Goal: Task Accomplishment & Management: Complete application form

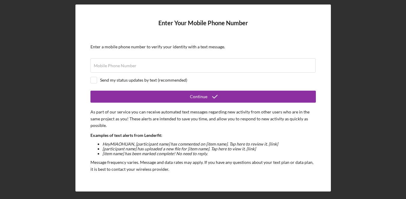
drag, startPoint x: 352, startPoint y: 71, endPoint x: 336, endPoint y: 73, distance: 16.7
click at [352, 71] on div "Enter Your Mobile Phone Number Enter a mobile phone number to verify your ident…" at bounding box center [203, 98] width 400 height 196
click at [178, 68] on input "Mobile Phone Number" at bounding box center [202, 65] width 225 height 14
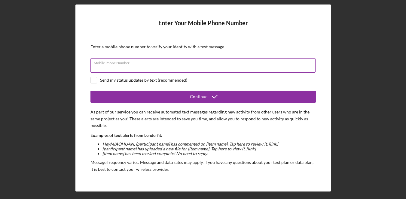
click at [201, 68] on input "Mobile Phone Number" at bounding box center [202, 65] width 225 height 14
click at [204, 68] on input "Mobile Phone Number" at bounding box center [202, 65] width 225 height 14
click at [258, 81] on div "Send my status updates by text (recommended)" at bounding box center [202, 80] width 225 height 7
checkbox input "true"
click at [177, 69] on input "Mobile Phone Number" at bounding box center [202, 65] width 225 height 14
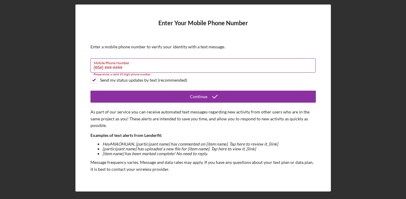
type input "(6##) ###-####"
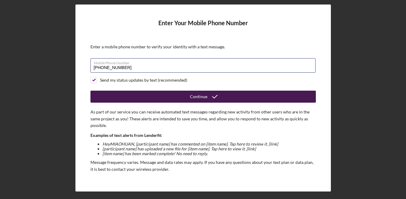
type input "[PHONE_NUMBER]"
click at [240, 101] on button "Continue" at bounding box center [202, 97] width 225 height 12
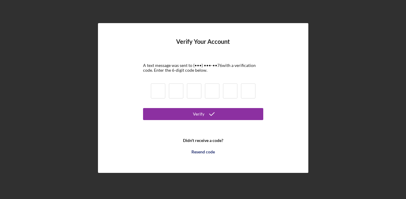
click at [159, 90] on input at bounding box center [158, 90] width 14 height 15
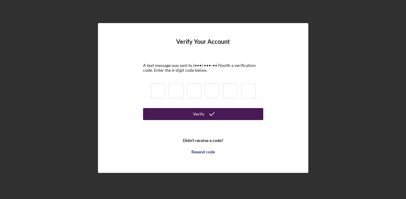
paste input "1"
type input "1"
type input "9"
type input "4"
type input "6"
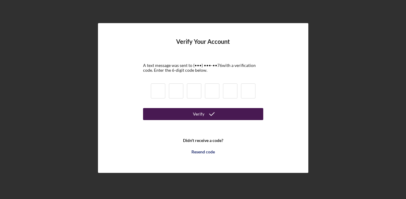
type input "3"
type input "0"
click at [177, 115] on button "Verify" at bounding box center [203, 114] width 120 height 12
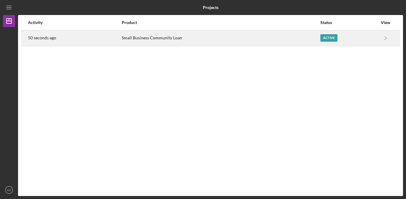
click at [225, 45] on div "Small Business Community Loan" at bounding box center [221, 38] width 198 height 15
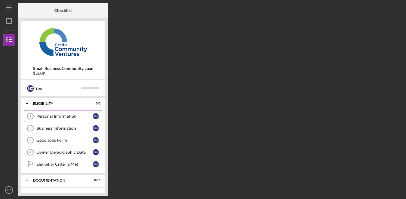
click at [75, 119] on link "Personal Information 1 Personal Information M Z" at bounding box center [63, 116] width 78 height 12
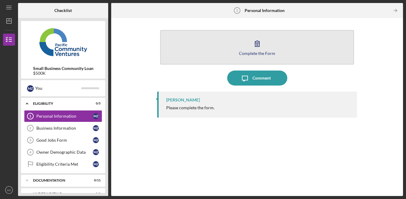
click at [262, 48] on icon "button" at bounding box center [256, 43] width 15 height 15
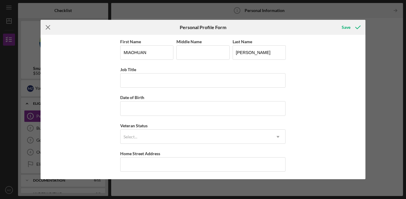
click at [52, 28] on icon "Icon/Menu Close" at bounding box center [48, 27] width 15 height 15
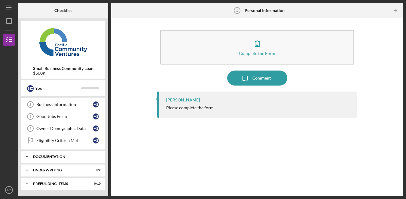
click at [80, 156] on div "Documentation" at bounding box center [65, 157] width 65 height 4
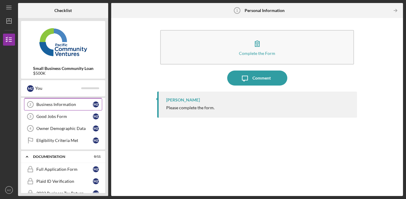
scroll to position [75, 0]
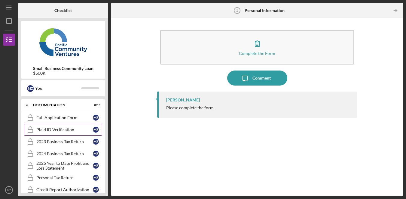
click at [70, 133] on link "Plaid ID Verification Plaid ID Verification M Z" at bounding box center [63, 130] width 78 height 12
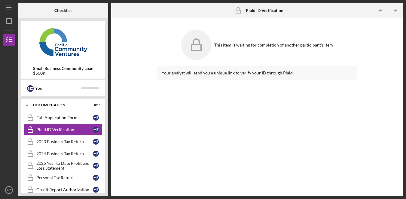
scroll to position [3, 0]
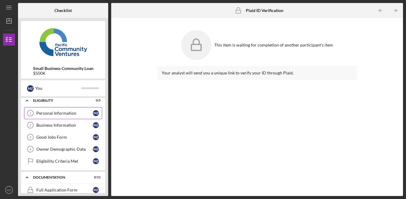
click at [71, 112] on div "Personal Information" at bounding box center [64, 113] width 56 height 5
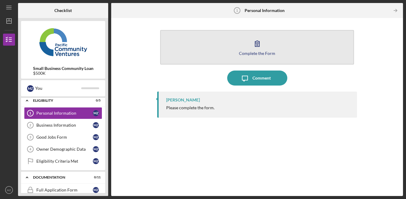
click at [244, 54] on div "Complete the Form" at bounding box center [257, 53] width 36 height 5
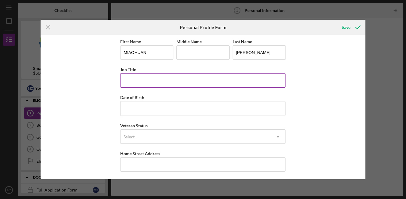
click at [201, 85] on input "Job Title" at bounding box center [202, 80] width 165 height 14
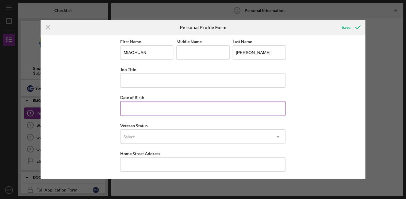
click at [177, 109] on input "Date of Birth" at bounding box center [202, 108] width 165 height 14
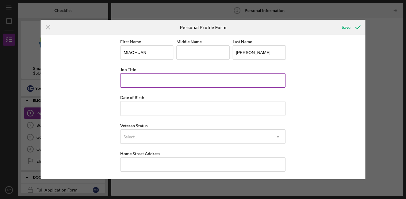
click at [169, 84] on input "Job Title" at bounding box center [202, 80] width 165 height 14
click at [163, 83] on input "Job Title" at bounding box center [202, 80] width 165 height 14
click at [162, 82] on input "Job Title" at bounding box center [202, 80] width 165 height 14
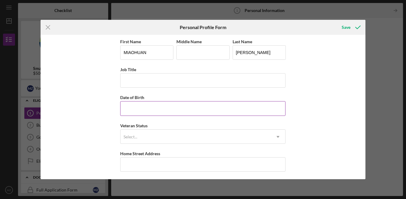
click at [196, 110] on input "Date of Birth" at bounding box center [202, 108] width 165 height 14
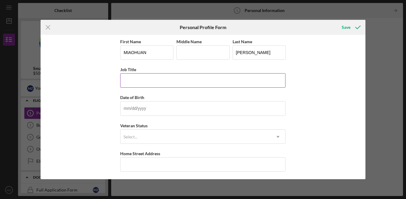
click at [180, 83] on input "Job Title" at bounding box center [202, 80] width 165 height 14
click at [162, 83] on input "Job Title" at bounding box center [202, 80] width 165 height 14
type input "Owner"
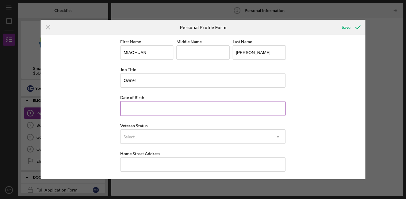
click at [186, 107] on input "Date of Birth" at bounding box center [202, 108] width 165 height 14
click at [185, 108] on input "Date of Birth" at bounding box center [202, 108] width 165 height 14
click at [176, 113] on input "Date of Birth" at bounding box center [202, 108] width 165 height 14
click at [330, 75] on div "First Name [PERSON_NAME] Middle Name Last Name [PERSON_NAME] Job Title Owner Da…" at bounding box center [203, 107] width 325 height 144
click at [309, 65] on div "First Name [PERSON_NAME] Middle Name Last Name [PERSON_NAME] Job Title Owner Da…" at bounding box center [203, 107] width 325 height 144
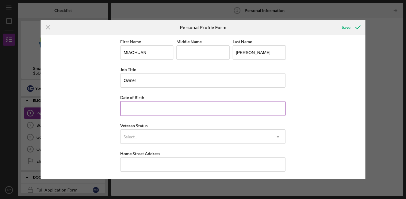
click at [173, 105] on input "Date of Birth" at bounding box center [202, 108] width 165 height 14
click at [171, 110] on input "Date of Birth" at bounding box center [202, 108] width 165 height 14
type input "[DATE]"
click at [335, 21] on button "Save" at bounding box center [350, 27] width 30 height 12
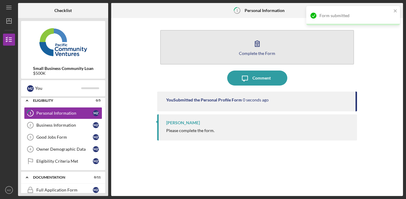
click at [260, 56] on button "Complete the Form Form" at bounding box center [257, 47] width 194 height 35
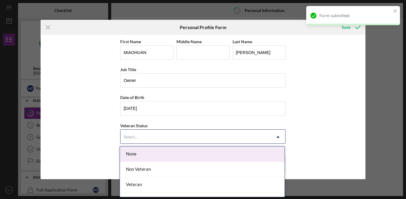
click at [168, 136] on div "Select..." at bounding box center [195, 137] width 150 height 14
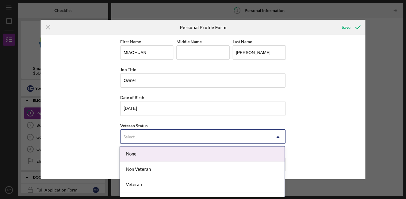
drag, startPoint x: 187, startPoint y: 153, endPoint x: 205, endPoint y: 149, distance: 18.6
click at [187, 153] on div "None" at bounding box center [202, 154] width 165 height 15
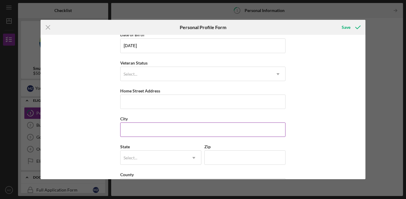
scroll to position [63, 0]
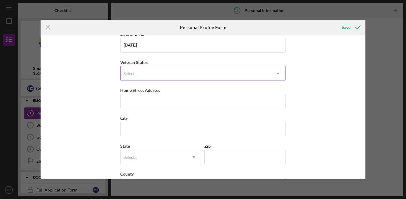
click at [178, 73] on div "Select..." at bounding box center [195, 74] width 150 height 14
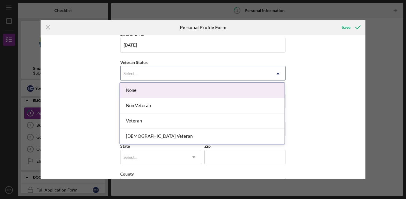
click at [158, 92] on div "None" at bounding box center [202, 90] width 165 height 15
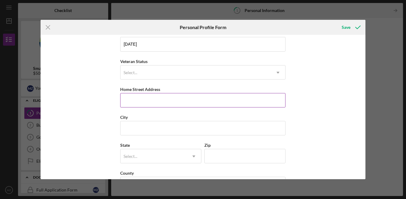
scroll to position [65, 0]
click at [169, 104] on input "Home Street Address" at bounding box center [202, 100] width 165 height 14
click at [318, 125] on div "First Name [PERSON_NAME] Middle Name Last Name [PERSON_NAME] Job Title Owner Da…" at bounding box center [203, 107] width 325 height 144
click at [151, 101] on input "Home Street Address" at bounding box center [202, 100] width 165 height 14
click at [132, 101] on input "Home Street Address" at bounding box center [202, 100] width 165 height 14
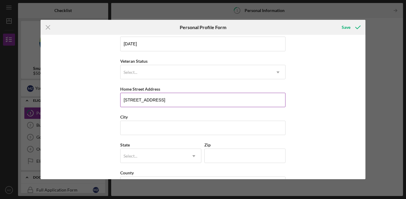
type input "[STREET_ADDRESS]"
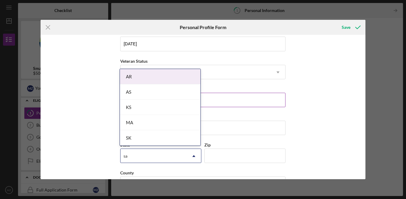
type input "s"
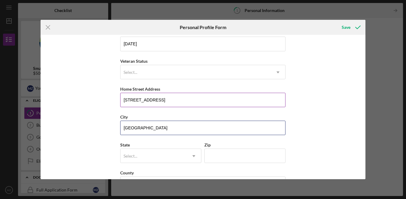
type input "[GEOGRAPHIC_DATA]"
type input "c"
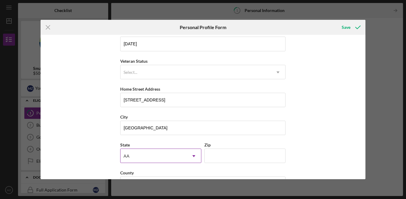
click at [162, 162] on div "AA" at bounding box center [153, 156] width 66 height 14
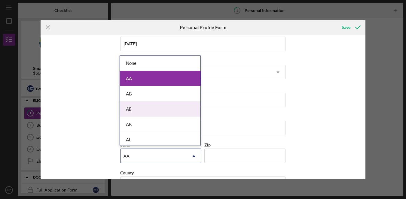
scroll to position [174, 0]
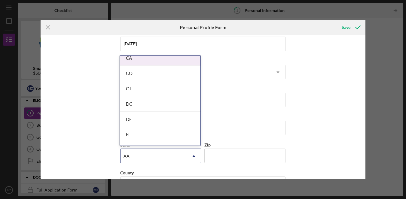
click at [164, 59] on div "CA" at bounding box center [160, 57] width 80 height 15
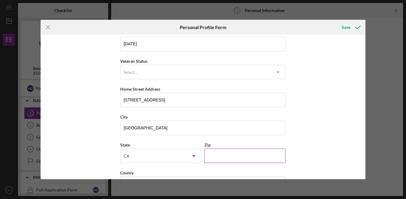
click at [233, 157] on input "Zip" at bounding box center [244, 156] width 81 height 14
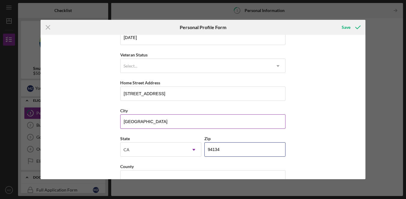
scroll to position [85, 0]
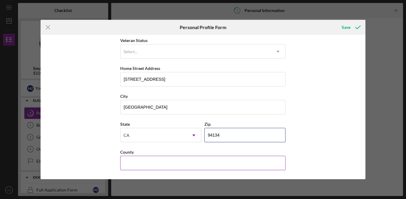
type input "94134"
click at [175, 162] on input "County" at bounding box center [202, 163] width 165 height 14
click at [328, 149] on div "First Name [PERSON_NAME] Middle Name Last Name [PERSON_NAME] Job Title Owner Da…" at bounding box center [203, 107] width 325 height 144
click at [346, 24] on div "Save" at bounding box center [345, 27] width 9 height 12
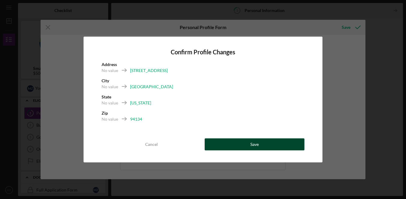
click at [286, 143] on button "Save" at bounding box center [254, 144] width 100 height 12
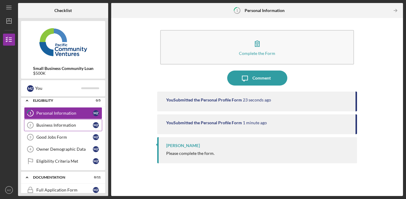
click at [61, 123] on div "Business Information" at bounding box center [64, 125] width 56 height 5
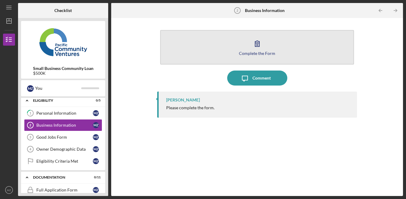
click at [249, 39] on button "Complete the Form Form" at bounding box center [257, 47] width 194 height 35
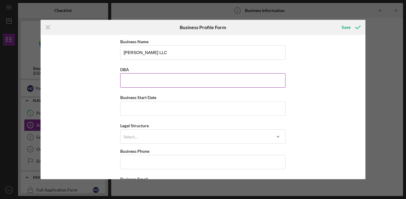
click at [163, 76] on input "DBA" at bounding box center [202, 80] width 165 height 14
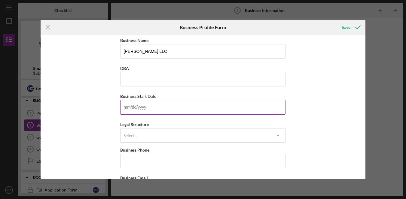
click at [189, 106] on input "Business Start Date" at bounding box center [202, 107] width 165 height 14
click at [218, 110] on input "Business Start Date" at bounding box center [202, 107] width 165 height 14
click at [163, 108] on input "Business Start Date" at bounding box center [202, 107] width 165 height 14
paste input "[DATE]"
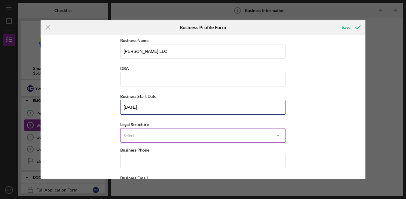
type input "[DATE]"
click at [163, 135] on div "Select..." at bounding box center [195, 136] width 150 height 14
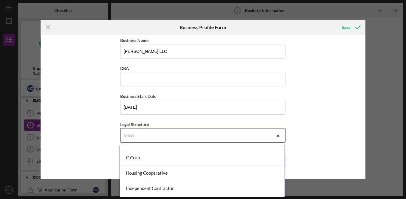
scroll to position [76, 0]
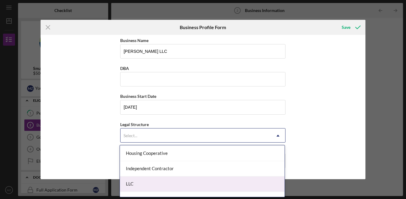
click at [217, 180] on div "LLC" at bounding box center [202, 184] width 165 height 15
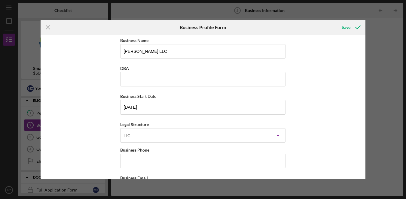
click at [316, 130] on div "Business Name [PERSON_NAME] LLC DBA Business Start Date [DATE] Legal Structure …" at bounding box center [203, 107] width 325 height 144
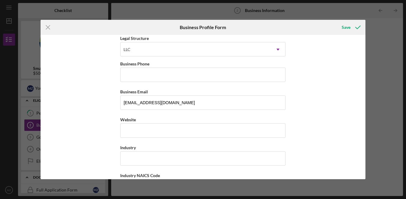
scroll to position [140, 0]
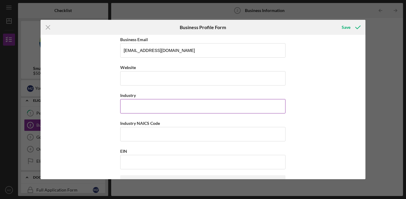
click at [165, 101] on input "Industry" at bounding box center [202, 106] width 165 height 14
click at [205, 108] on input "Industry" at bounding box center [202, 106] width 165 height 14
type input "q"
type input "D"
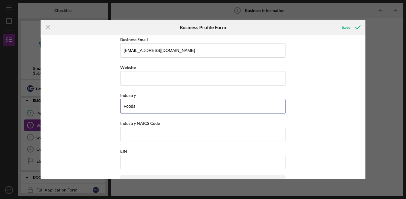
type input "Foods"
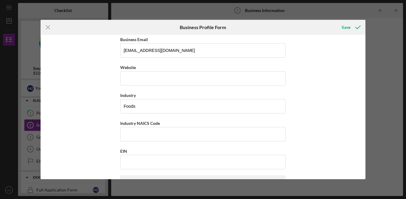
click at [305, 118] on div "Business Name [PERSON_NAME] LLC DBA Business Start Date [DATE] Legal Structure …" at bounding box center [203, 107] width 325 height 144
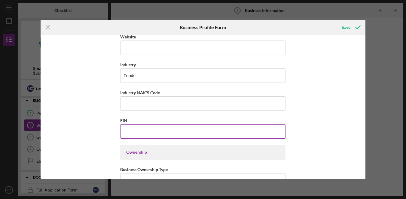
scroll to position [195, 0]
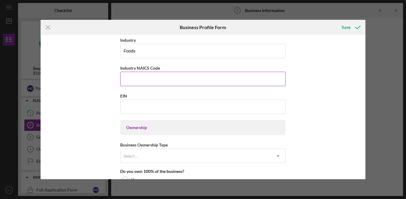
click at [188, 80] on input "Industry NAICS Code" at bounding box center [202, 79] width 165 height 14
click at [308, 92] on div "Business Name [PERSON_NAME] LLC DBA Business Start Date [DATE] Legal Structure …" at bounding box center [203, 107] width 325 height 144
click at [160, 80] on input "Industry NAICS Code" at bounding box center [202, 79] width 165 height 14
drag, startPoint x: 155, startPoint y: 76, endPoint x: 92, endPoint y: 70, distance: 63.1
click at [81, 74] on div "Business Name [PERSON_NAME] LLC DBA Business Start Date [DATE] Legal Structure …" at bounding box center [203, 107] width 325 height 144
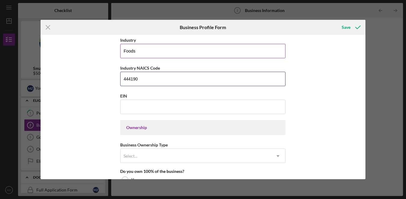
paste input "424490"
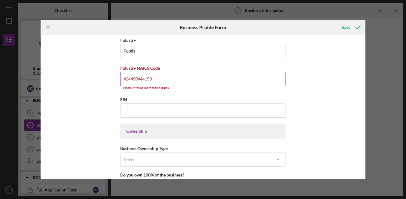
click at [134, 75] on input "424490444190" at bounding box center [202, 79] width 165 height 14
click at [130, 81] on input "424490444190" at bounding box center [202, 79] width 165 height 14
paste input
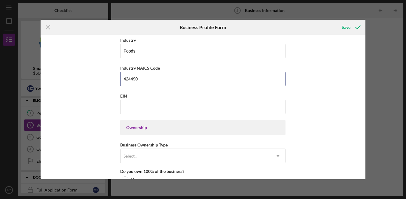
type input "424490"
click at [186, 108] on input "EIN" at bounding box center [202, 107] width 165 height 14
click at [150, 110] on input "EIN" at bounding box center [202, 107] width 165 height 14
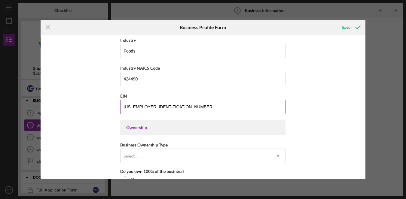
type input "[US_EMPLOYER_IDENTIFICATION_NUMBER]"
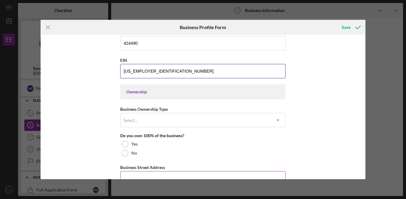
scroll to position [274, 0]
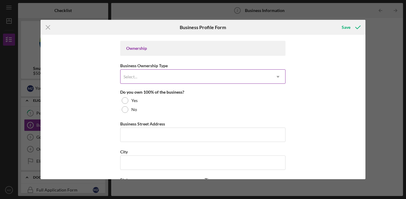
click at [178, 77] on div "Select..." at bounding box center [195, 77] width 150 height 14
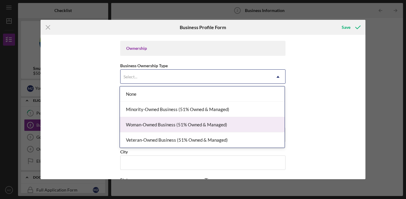
click at [226, 125] on div "Woman-Owned Business (51% Owned & Managed)" at bounding box center [202, 124] width 165 height 15
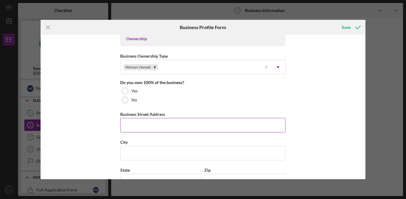
scroll to position [286, 0]
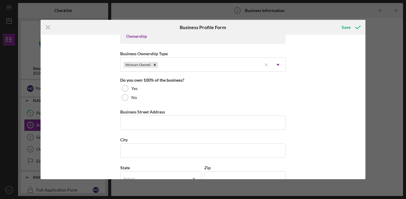
click at [125, 103] on div "Business Name [PERSON_NAME] LLC DBA Business Start Date [DATE] Legal Structure …" at bounding box center [202, 56] width 165 height 608
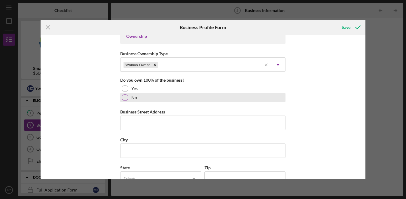
click at [125, 99] on div at bounding box center [125, 97] width 7 height 7
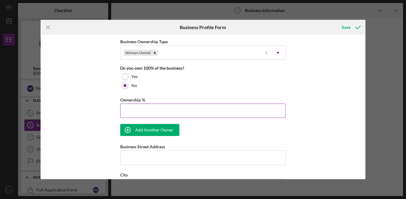
scroll to position [300, 0]
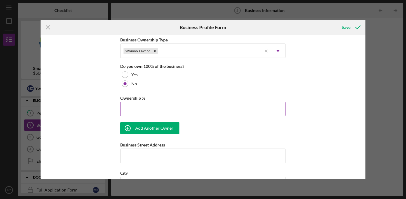
click at [172, 113] on input "Ownership %" at bounding box center [202, 109] width 165 height 14
type input "80.00%"
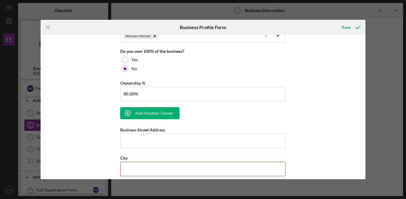
scroll to position [359, 0]
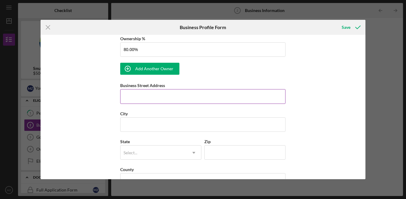
click at [160, 96] on input "Business Street Address" at bounding box center [202, 96] width 165 height 14
click at [300, 83] on div "Business Name [PERSON_NAME] LLC DBA Business Start Date [DATE] Legal Structure …" at bounding box center [203, 107] width 325 height 144
drag, startPoint x: 307, startPoint y: 71, endPoint x: 274, endPoint y: 80, distance: 34.3
click at [307, 71] on div "Business Name [PERSON_NAME] LLC DBA Business Start Date [DATE] Legal Structure …" at bounding box center [203, 107] width 325 height 144
click at [204, 99] on input "Business Street Address" at bounding box center [202, 96] width 165 height 14
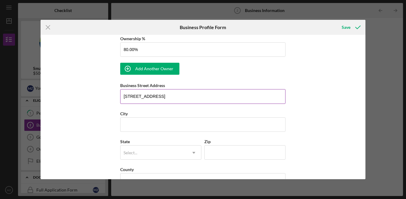
type input "[STREET_ADDRESS]"
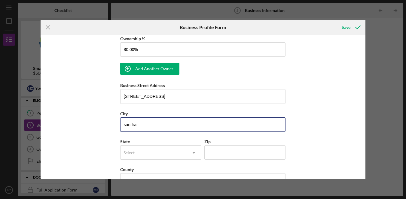
type input "[GEOGRAPHIC_DATA]"
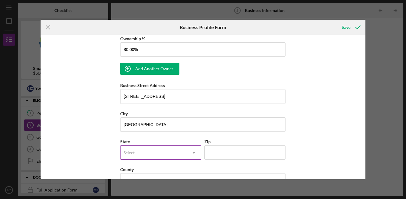
click at [161, 157] on div "Select..." at bounding box center [153, 153] width 66 height 14
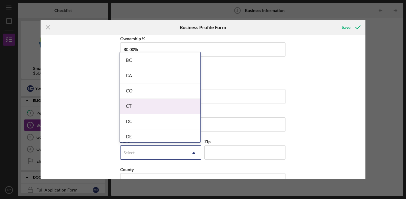
scroll to position [105, 0]
click at [152, 119] on div "CA" at bounding box center [160, 122] width 80 height 15
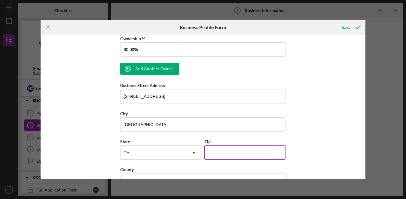
click at [238, 152] on input "Zip" at bounding box center [244, 152] width 81 height 14
type input "94133"
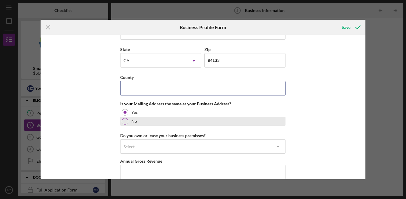
scroll to position [452, 0]
click at [125, 122] on div at bounding box center [125, 120] width 7 height 7
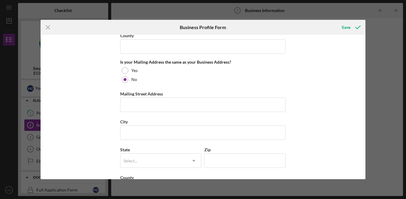
scroll to position [470, 0]
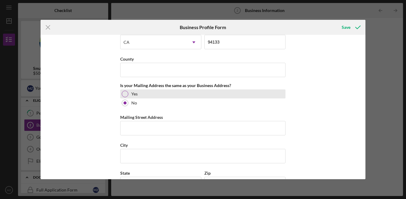
drag, startPoint x: 124, startPoint y: 93, endPoint x: 147, endPoint y: 92, distance: 23.4
click at [124, 93] on div at bounding box center [125, 94] width 7 height 7
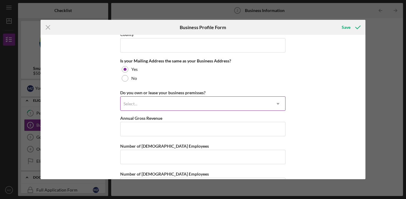
scroll to position [497, 0]
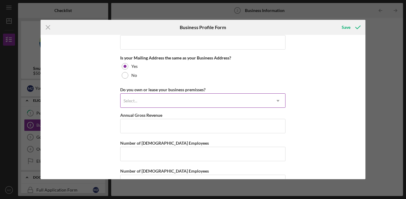
click at [214, 99] on div "Select..." at bounding box center [195, 101] width 150 height 14
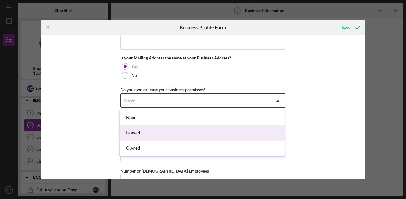
click at [170, 134] on div "Leased" at bounding box center [202, 132] width 165 height 15
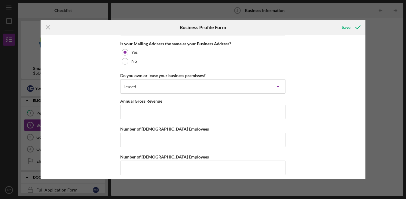
scroll to position [516, 0]
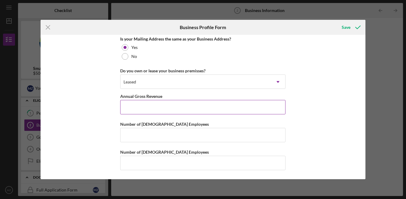
click at [180, 110] on input "Annual Gross Revenue" at bounding box center [202, 107] width 165 height 14
click at [317, 116] on div "Business Name [PERSON_NAME] LLC DBA Business Start Date [DATE] Legal Structure …" at bounding box center [203, 107] width 325 height 144
click at [159, 107] on input "Annual Gross Revenue" at bounding box center [202, 107] width 165 height 14
type input "$2,000,000"
type input "2"
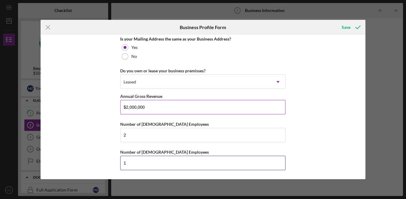
type input "1"
click at [354, 27] on icon "submit" at bounding box center [357, 27] width 15 height 15
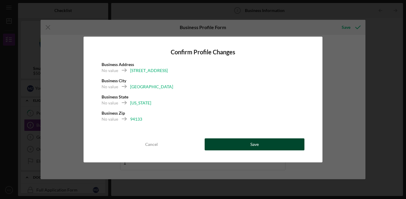
click at [285, 140] on button "Save" at bounding box center [254, 144] width 100 height 12
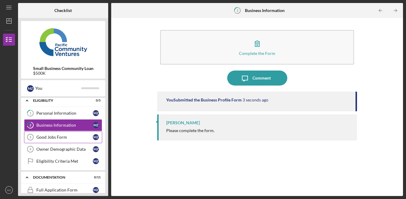
click at [66, 136] on div "Good Jobs Form" at bounding box center [64, 137] width 56 height 5
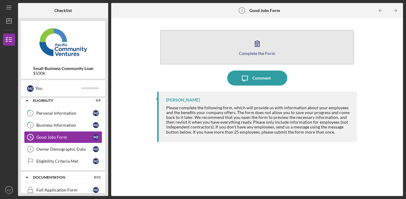
click at [253, 47] on icon "button" at bounding box center [256, 43] width 15 height 15
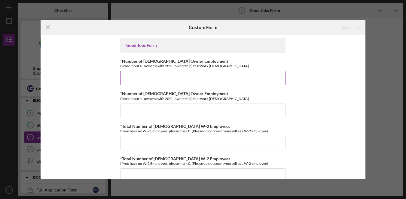
click at [144, 78] on input "*Number of [DEMOGRAPHIC_DATA] Owner Employment" at bounding box center [202, 78] width 165 height 14
type input "1"
type input "2"
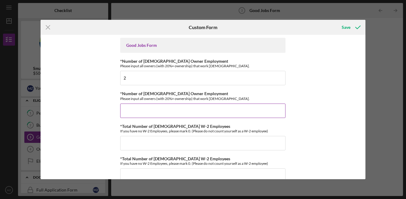
click at [144, 111] on input "*Number of [DEMOGRAPHIC_DATA] Owner Employment" at bounding box center [202, 111] width 165 height 14
type input "1"
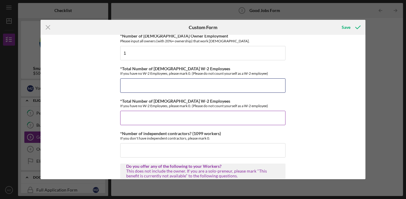
scroll to position [59, 0]
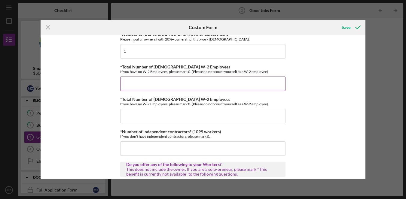
click at [169, 90] on input "*Total Number of [DEMOGRAPHIC_DATA] W-2 Employees" at bounding box center [202, 84] width 165 height 14
click at [170, 87] on input "*Total Number of [DEMOGRAPHIC_DATA] W-2 Employees" at bounding box center [202, 84] width 165 height 14
type input "0"
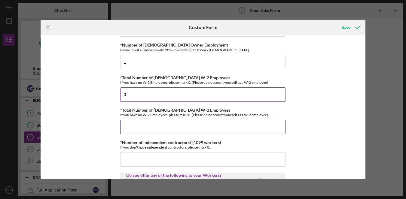
scroll to position [45, 0]
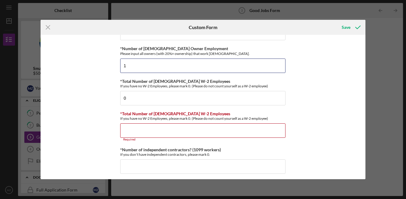
drag, startPoint x: 157, startPoint y: 67, endPoint x: 75, endPoint y: 66, distance: 82.6
click at [86, 67] on div "Good Jobs Form *Number of [DEMOGRAPHIC_DATA] Owner Employment Please input all …" at bounding box center [203, 107] width 325 height 144
type input "0"
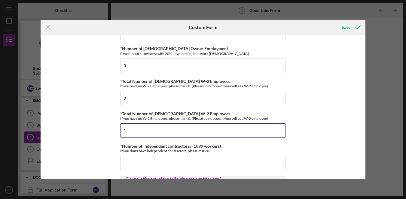
type input "1"
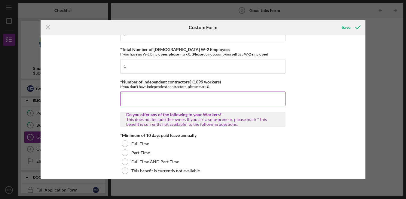
click at [153, 98] on input "*Number of independent contractors? (1099 workers)" at bounding box center [202, 99] width 165 height 14
type input "0"
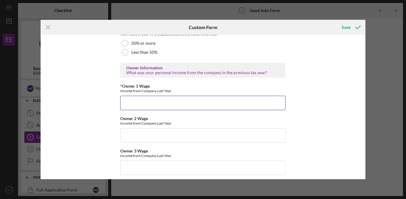
scroll to position [941, 0]
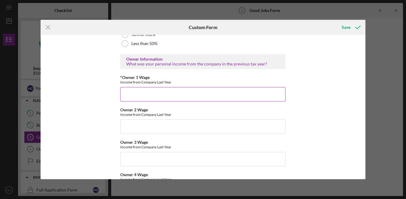
click at [174, 98] on input "*Owner 1 Wage" at bounding box center [202, 94] width 165 height 14
type input "60000"
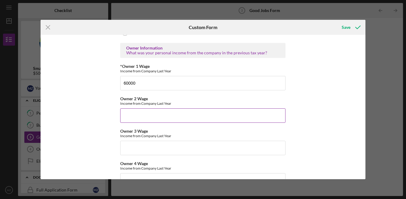
scroll to position [954, 0]
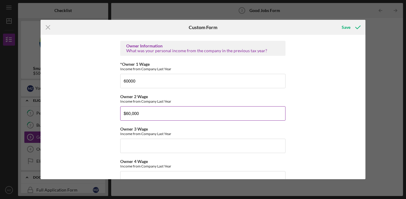
type input "$60,000"
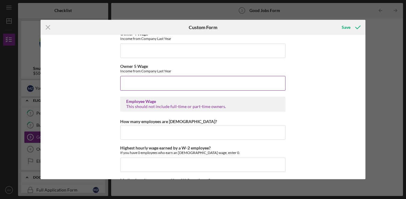
scroll to position [1105, 0]
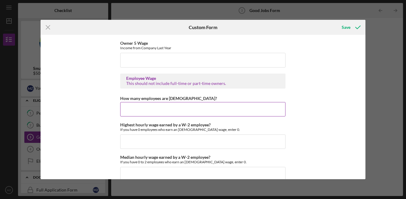
click at [164, 106] on input "How many employees are [DEMOGRAPHIC_DATA]?" at bounding box center [202, 109] width 165 height 14
click at [164, 107] on input "How many employees are [DEMOGRAPHIC_DATA]?" at bounding box center [202, 109] width 165 height 14
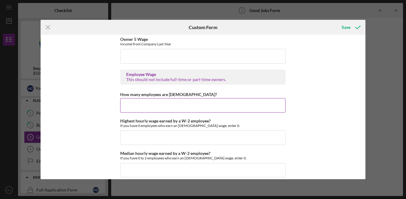
scroll to position [1122, 0]
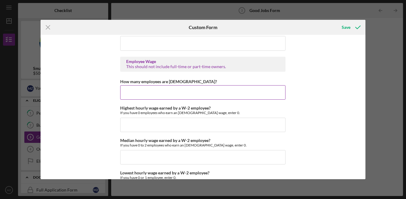
click at [193, 91] on input "How many employees are [DEMOGRAPHIC_DATA]?" at bounding box center [202, 92] width 165 height 14
type input "1"
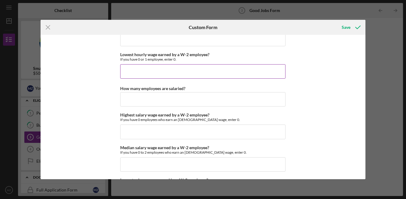
click at [195, 74] on input "Lowest hourly wage earned by a W-2 employee?" at bounding box center [202, 71] width 165 height 14
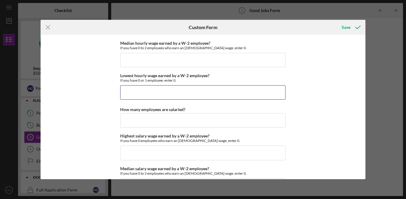
scroll to position [1165, 0]
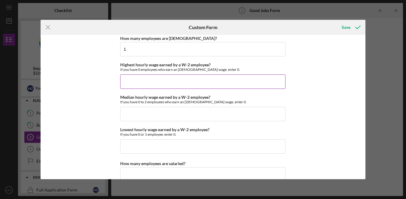
click at [187, 83] on input "Highest hourly wage earned by a W-2 employee?" at bounding box center [202, 81] width 165 height 14
type input "$20"
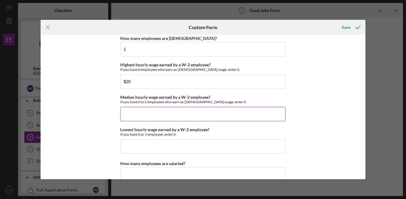
drag, startPoint x: 174, startPoint y: 113, endPoint x: 168, endPoint y: 114, distance: 6.6
click at [174, 113] on input "Median hourly wage earned by a W-2 employee?" at bounding box center [202, 114] width 165 height 14
type input "$20"
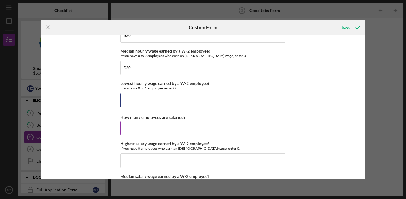
scroll to position [1210, 0]
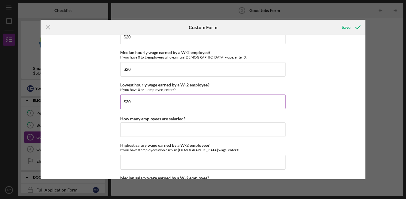
type input "$20"
type input "2"
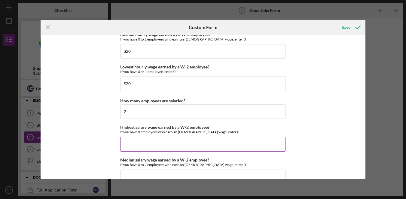
scroll to position [1273, 0]
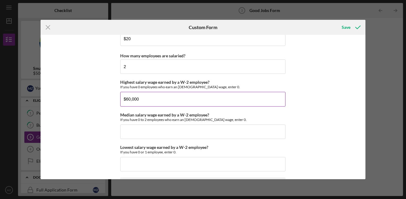
type input "$60,000"
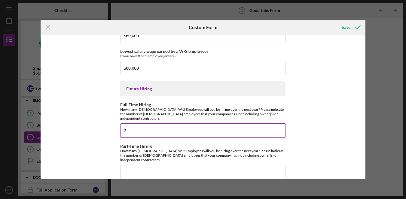
type input "2"
click at [352, 31] on icon "submit" at bounding box center [357, 27] width 15 height 15
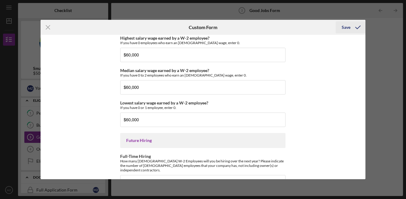
scroll to position [1421, 0]
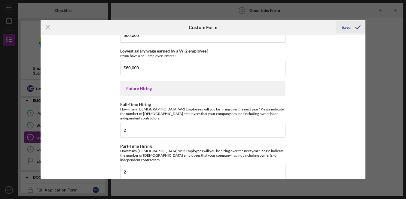
click at [349, 29] on div "Save" at bounding box center [345, 27] width 9 height 12
click at [344, 27] on div "Save" at bounding box center [345, 27] width 9 height 12
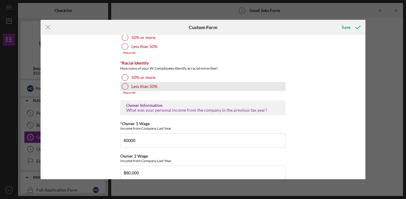
scroll to position [945, 0]
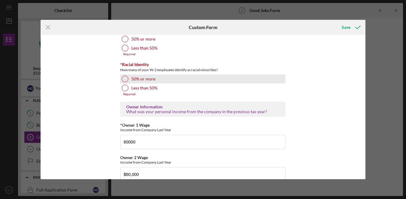
click at [127, 79] on div at bounding box center [125, 79] width 7 height 7
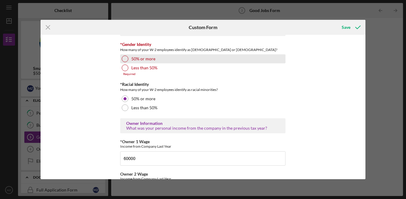
scroll to position [915, 0]
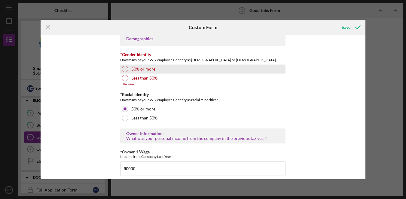
click at [124, 69] on div at bounding box center [125, 69] width 7 height 7
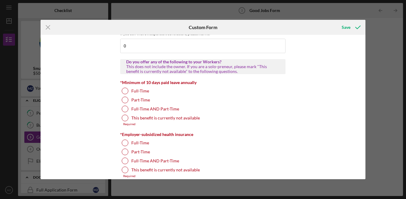
scroll to position [142, 0]
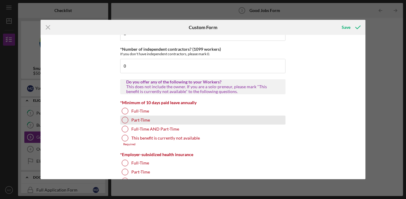
drag, startPoint x: 129, startPoint y: 111, endPoint x: 132, endPoint y: 116, distance: 5.5
click at [129, 111] on div "Full-Time" at bounding box center [202, 111] width 165 height 9
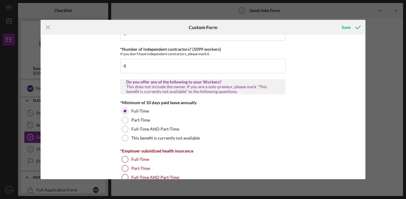
drag, startPoint x: 142, startPoint y: 162, endPoint x: 152, endPoint y: 154, distance: 12.3
click at [142, 162] on label "Full-Time" at bounding box center [140, 159] width 18 height 5
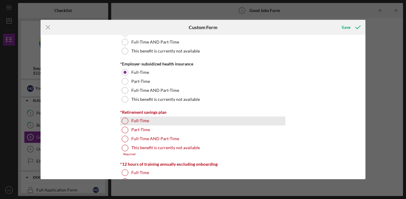
click at [141, 122] on label "Full-Time" at bounding box center [140, 120] width 18 height 5
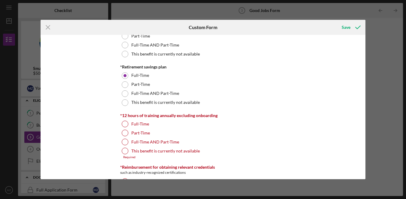
scroll to position [301, 0]
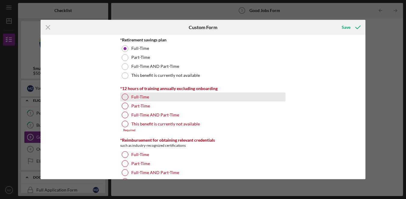
click at [146, 98] on label "Full-Time" at bounding box center [140, 97] width 18 height 5
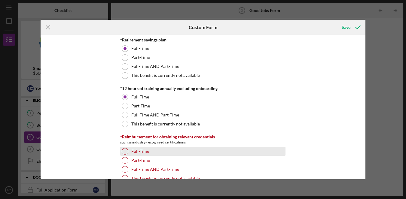
click at [144, 154] on div "Full-Time" at bounding box center [202, 151] width 165 height 9
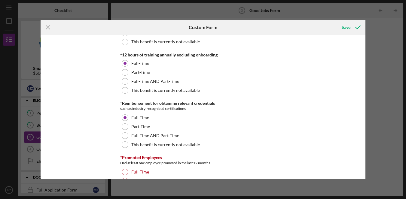
scroll to position [380, 0]
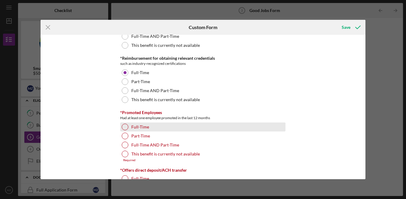
click at [141, 128] on label "Full-Time" at bounding box center [140, 127] width 18 height 5
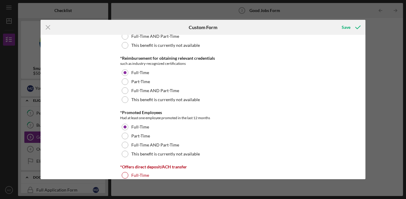
scroll to position [542, 0]
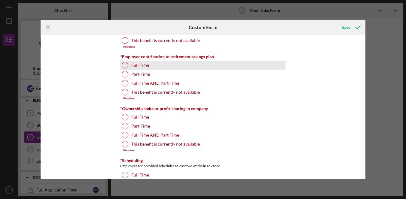
click at [142, 67] on label "Full-Time" at bounding box center [140, 65] width 18 height 5
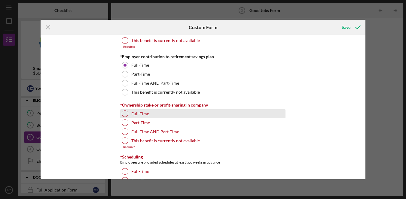
click at [137, 116] on label "Full-Time" at bounding box center [140, 113] width 18 height 5
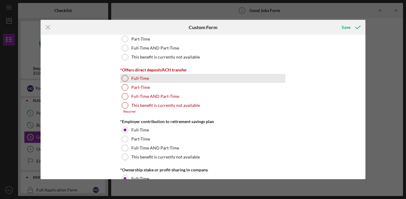
click at [150, 77] on div "Full-Time" at bounding box center [202, 78] width 165 height 9
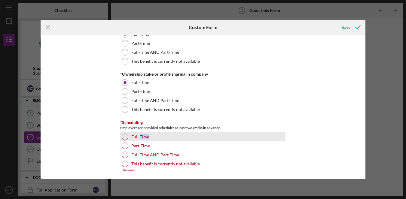
click at [139, 139] on div "Full-Time" at bounding box center [202, 136] width 165 height 9
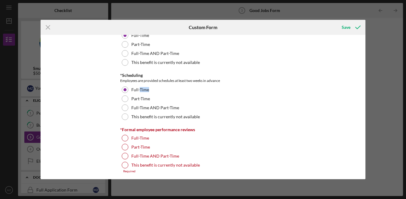
scroll to position [720, 0]
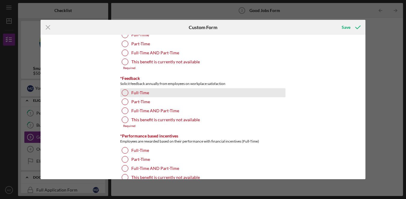
click at [133, 93] on label "Full-Time" at bounding box center [140, 92] width 18 height 5
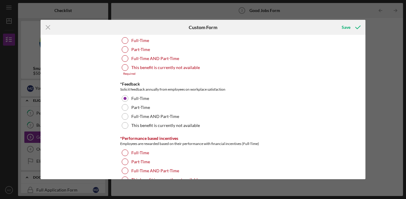
scroll to position [703, 0]
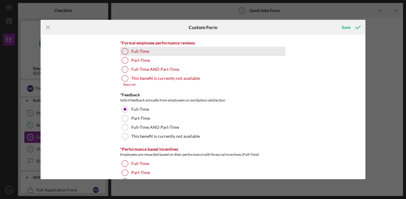
click at [150, 55] on div "Full-Time" at bounding box center [202, 51] width 165 height 9
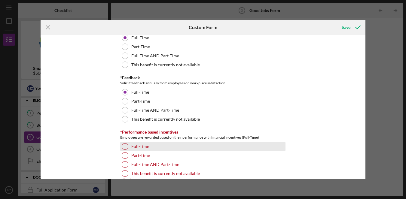
click at [148, 149] on div "Full-Time" at bounding box center [202, 146] width 165 height 9
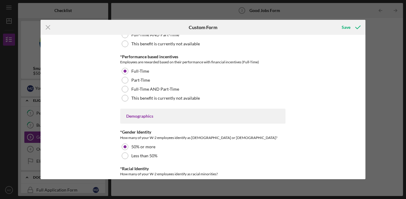
scroll to position [968, 0]
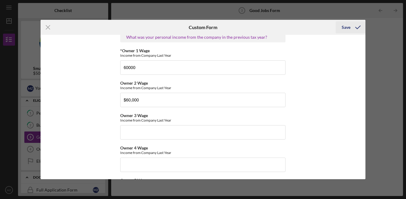
click at [343, 28] on div "Save" at bounding box center [345, 27] width 9 height 12
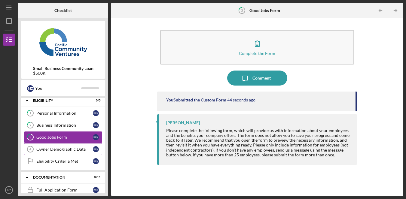
click at [57, 147] on div "Owner Demographic Data" at bounding box center [64, 149] width 56 height 5
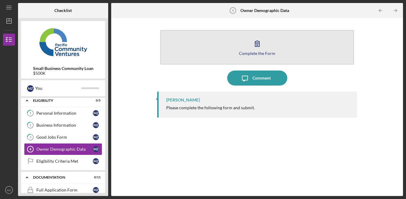
click at [240, 47] on button "Complete the Form Form" at bounding box center [257, 47] width 194 height 35
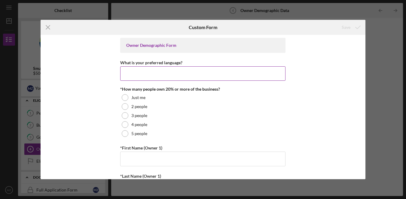
click at [165, 75] on input "What is your preferred language?" at bounding box center [202, 73] width 165 height 14
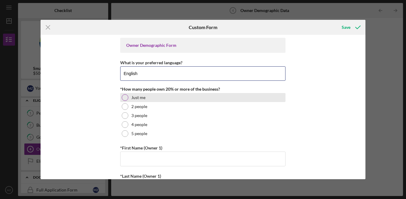
type input "English"
click at [126, 99] on div at bounding box center [125, 97] width 7 height 7
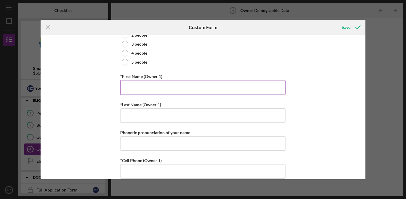
click at [168, 85] on input "*First Name (Owner 1)" at bounding box center [202, 87] width 165 height 14
click at [182, 89] on input "*First Name (Owner 1)" at bounding box center [202, 87] width 165 height 14
type input "Miaohuan"
type input "z"
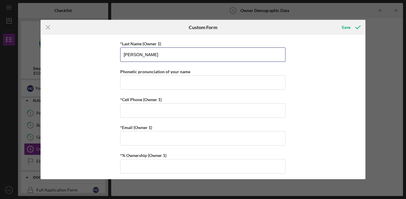
scroll to position [148, 0]
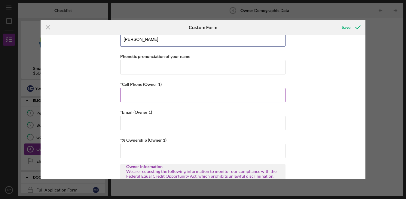
type input "[PERSON_NAME]"
click at [190, 92] on input "*Cell Phone (Owner 1)" at bounding box center [202, 95] width 165 height 14
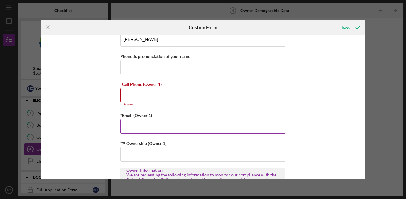
scroll to position [214, 0]
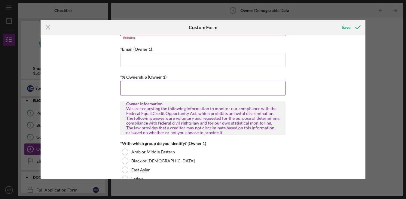
click at [186, 86] on input "*% Ownership (Owner 1)" at bounding box center [202, 88] width 165 height 14
type input "85.00000%"
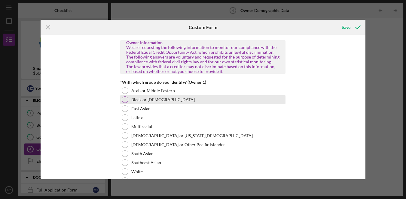
scroll to position [277, 0]
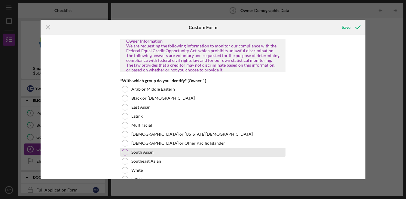
click at [142, 152] on label "South Asian" at bounding box center [142, 152] width 22 height 5
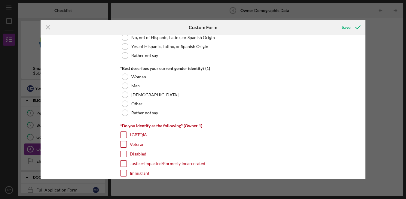
scroll to position [450, 0]
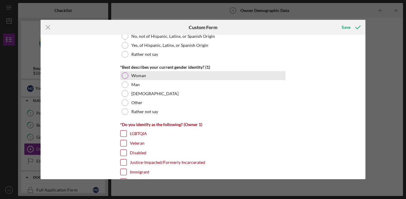
click at [139, 77] on label "Woman" at bounding box center [138, 75] width 15 height 5
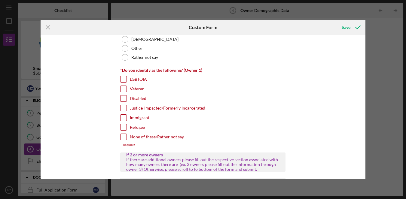
scroll to position [509, 0]
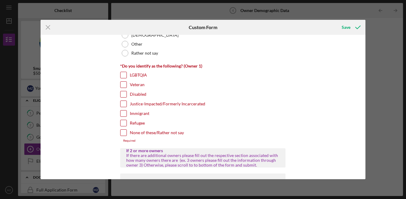
click at [138, 132] on label "None of these/Rather not say" at bounding box center [157, 133] width 54 height 6
click at [126, 132] on input "None of these/Rather not say" at bounding box center [123, 133] width 6 height 6
checkbox input "true"
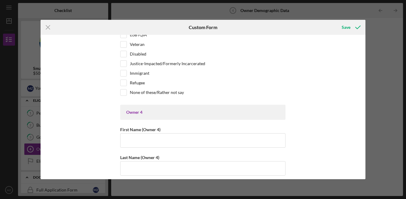
scroll to position [1508, 0]
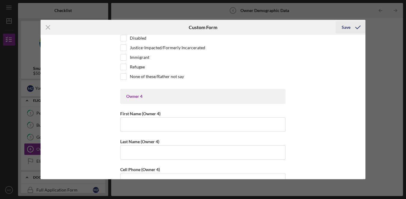
click at [344, 25] on div "Save" at bounding box center [345, 27] width 9 height 12
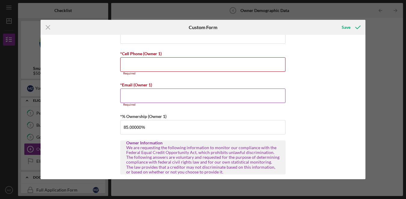
scroll to position [178, 0]
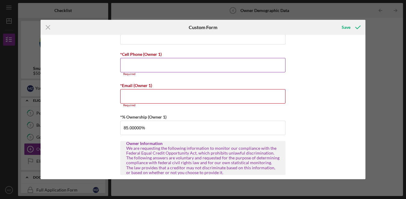
click at [198, 69] on input "*Cell Phone (Owner 1)" at bounding box center [202, 65] width 165 height 14
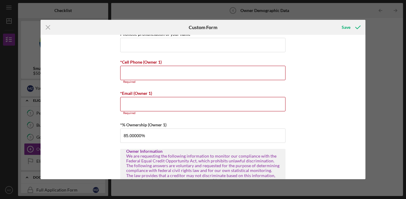
scroll to position [188, 0]
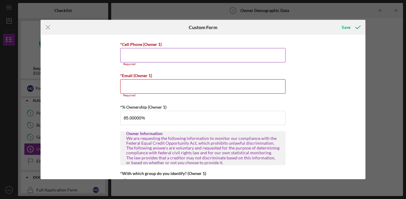
click at [180, 58] on input "*Cell Phone (Owner 1)" at bounding box center [202, 55] width 165 height 14
paste input "[PHONE_NUMBER]"
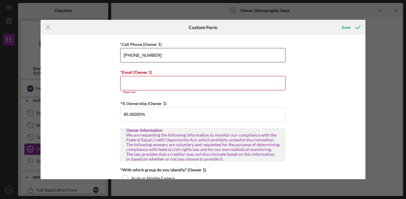
type input "[PHONE_NUMBER]"
click at [308, 96] on div "Owner Demographic Form What is your preferred language? English *How many peopl…" at bounding box center [203, 107] width 325 height 144
click at [208, 84] on input "*Email (Owner 1)" at bounding box center [202, 83] width 165 height 14
drag, startPoint x: 201, startPoint y: 83, endPoint x: 254, endPoint y: 89, distance: 53.1
click at [201, 83] on input "*Email (Owner 1)" at bounding box center [202, 83] width 165 height 14
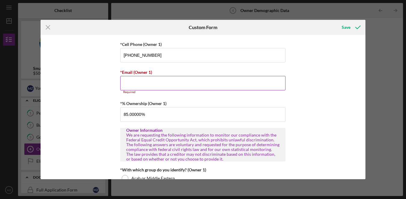
paste input "[EMAIL_ADDRESS][DOMAIN_NAME]"
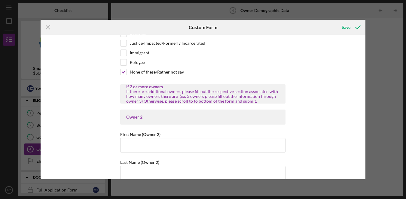
scroll to position [356, 0]
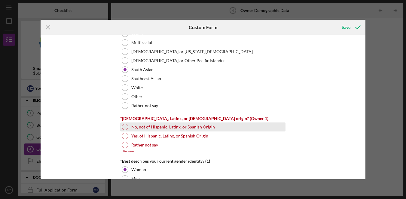
type input "[EMAIL_ADDRESS][DOMAIN_NAME]"
click at [122, 127] on div at bounding box center [125, 127] width 7 height 7
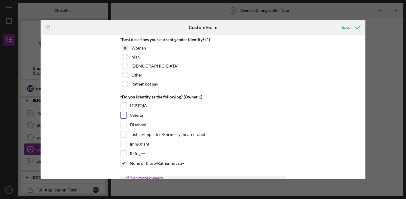
scroll to position [499, 0]
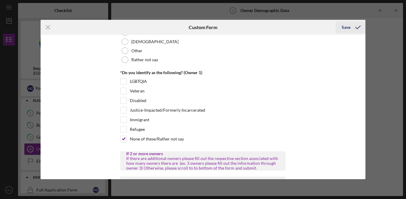
click at [350, 25] on icon "submit" at bounding box center [357, 27] width 15 height 15
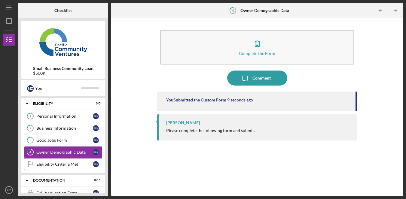
click at [63, 159] on link "Eligibility Criteria Met Eligibility Criteria Met M Z" at bounding box center [63, 164] width 78 height 12
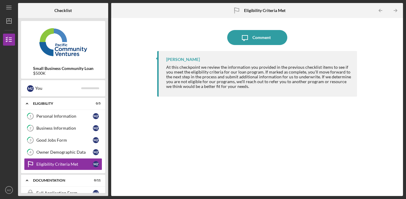
click at [179, 153] on div "[PERSON_NAME] At this checkpoint we review the information you provided in the …" at bounding box center [257, 119] width 200 height 136
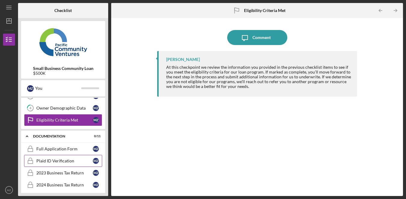
scroll to position [72, 0]
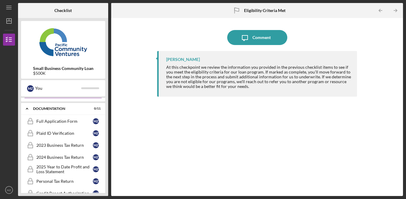
click at [329, 122] on div "[PERSON_NAME] At this checkpoint we review the information you provided in the …" at bounding box center [257, 119] width 200 height 136
